Goal: Information Seeking & Learning: Find specific fact

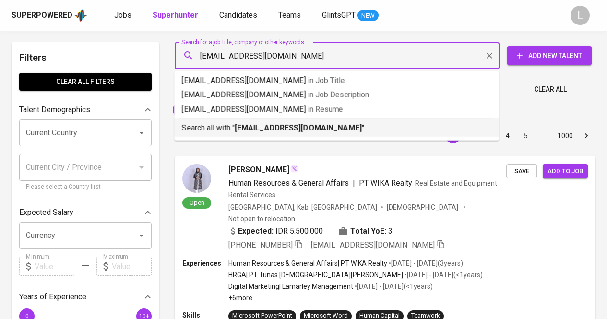
click at [241, 123] on b "[EMAIL_ADDRESS][DOMAIN_NAME]" at bounding box center [298, 127] width 127 height 9
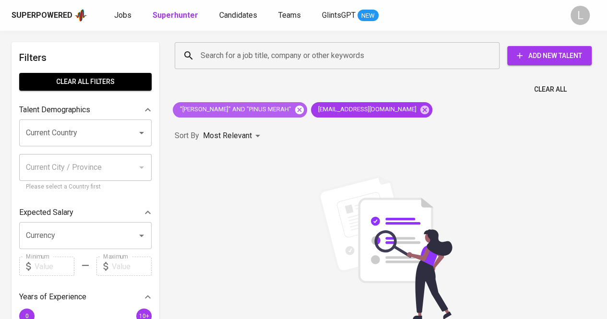
click at [299, 110] on icon at bounding box center [299, 110] width 11 height 11
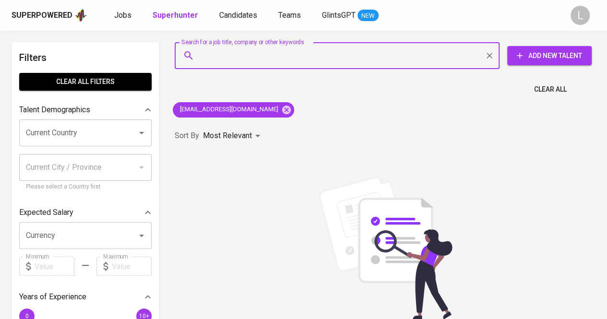
click at [301, 57] on input "Search for a job title, company or other keywords" at bounding box center [339, 56] width 283 height 18
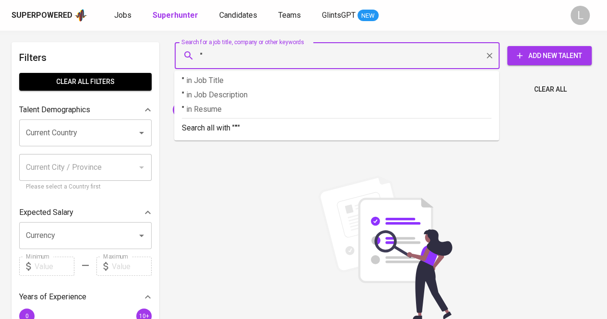
paste input "[PERSON_NAME]"
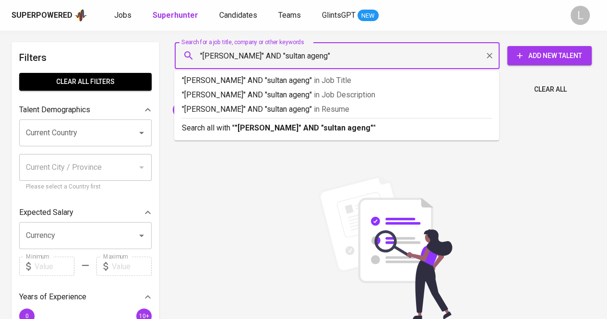
type input ""[PERSON_NAME]" AND "sultan ageng""
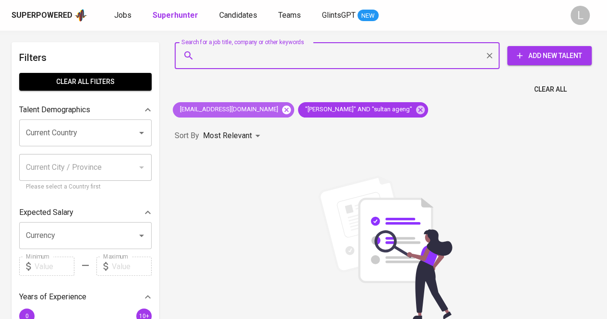
click at [281, 109] on icon at bounding box center [286, 110] width 11 height 11
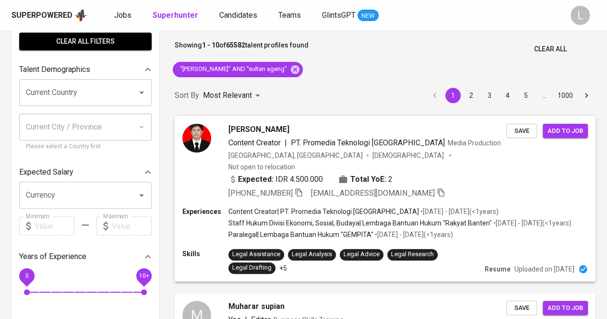
scroll to position [51, 0]
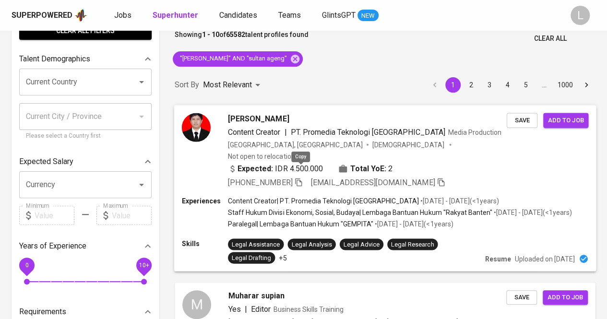
click at [300, 177] on icon "button" at bounding box center [298, 181] width 9 height 9
click at [243, 110] on div "Yeremia [PERSON_NAME] Content Creator | PT. Promedia Teknologi Indonesia Media …" at bounding box center [385, 150] width 422 height 91
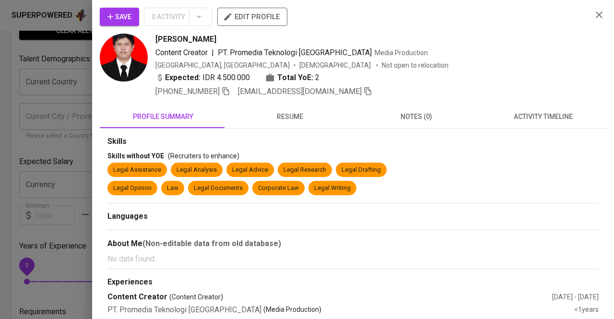
drag, startPoint x: 152, startPoint y: 35, endPoint x: 258, endPoint y: 36, distance: 106.0
click at [258, 36] on div "Yeremia [PERSON_NAME] Content Creator | PT. Promedia Teknologi Indonesia Media …" at bounding box center [342, 66] width 485 height 64
copy span "[PERSON_NAME]"
click at [25, 119] on div at bounding box center [307, 159] width 614 height 319
